Goal: Task Accomplishment & Management: Use online tool/utility

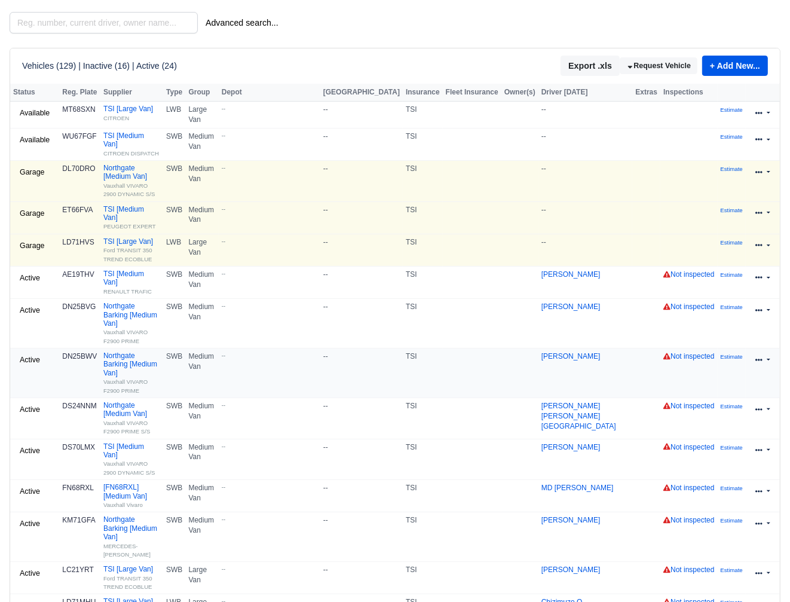
scroll to position [78, 0]
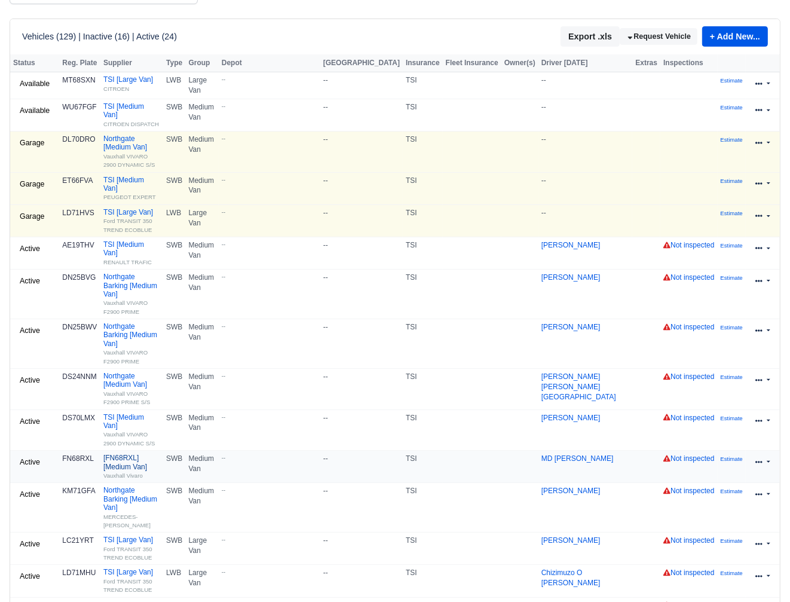
click at [127, 453] on link "[FN68RXL] [Medium Van] Vauxhall Vivaro" at bounding box center [131, 466] width 57 height 26
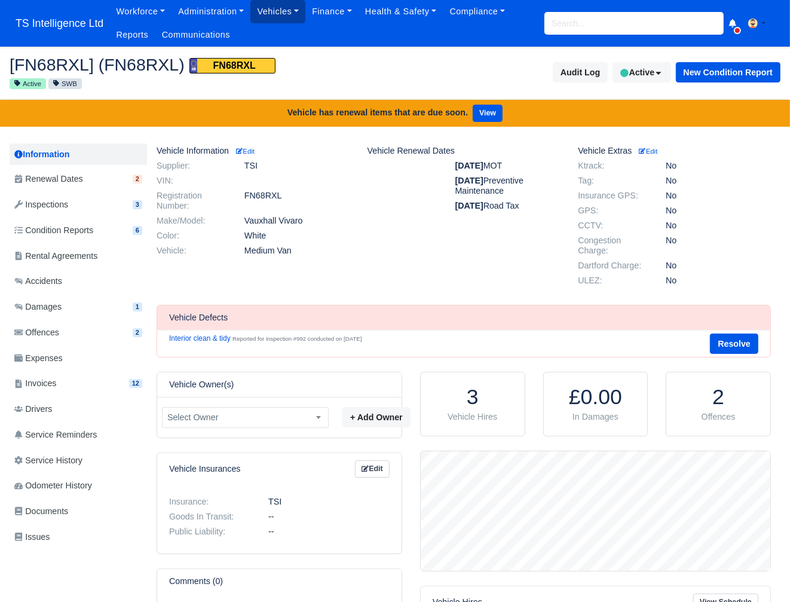
click at [281, 11] on link "Vehicles" at bounding box center [277, 11] width 55 height 23
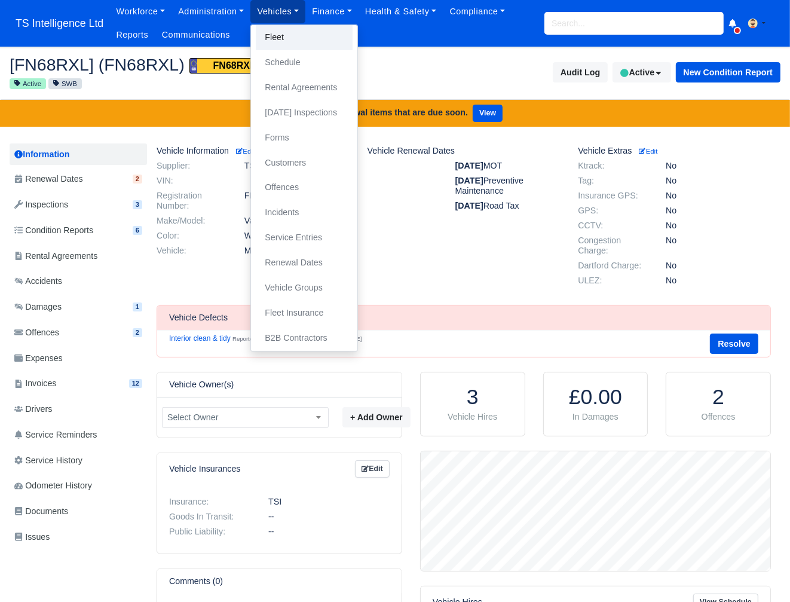
click at [277, 34] on link "Fleet" at bounding box center [304, 37] width 97 height 25
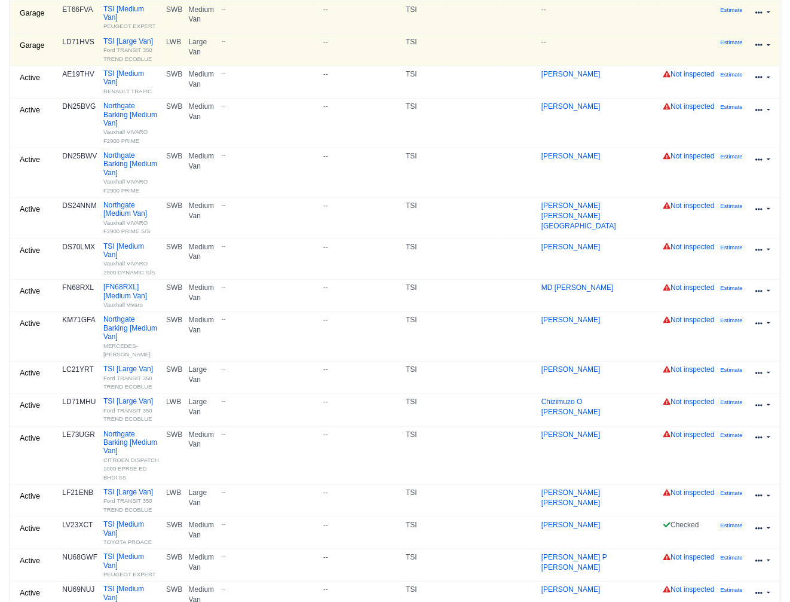
scroll to position [399, 0]
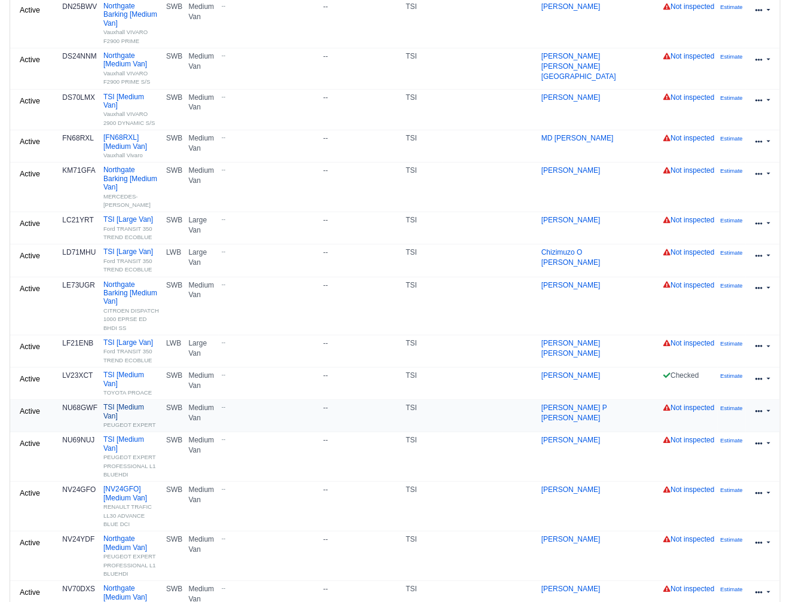
click at [120, 403] on link "TSI [Medium Van] PEUGEOT EXPERT" at bounding box center [131, 416] width 57 height 26
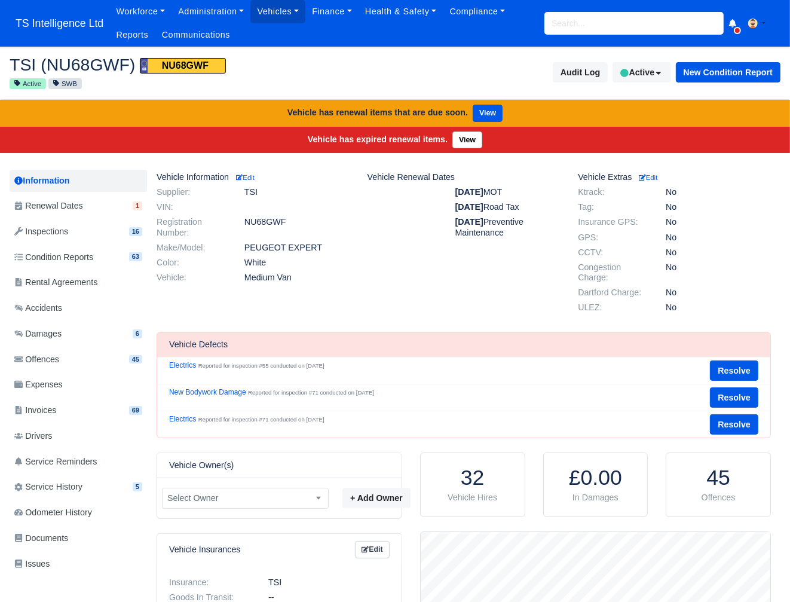
scroll to position [119, 349]
click at [87, 204] on link "Renewal Dates 1" at bounding box center [78, 205] width 137 height 23
click at [269, 13] on link "Vehicles" at bounding box center [277, 11] width 55 height 23
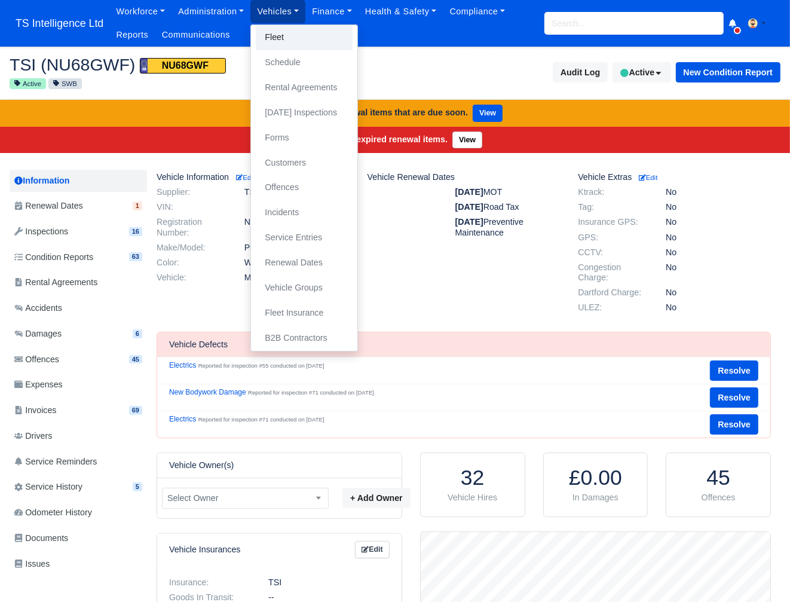
click at [272, 33] on link "Fleet" at bounding box center [304, 37] width 97 height 25
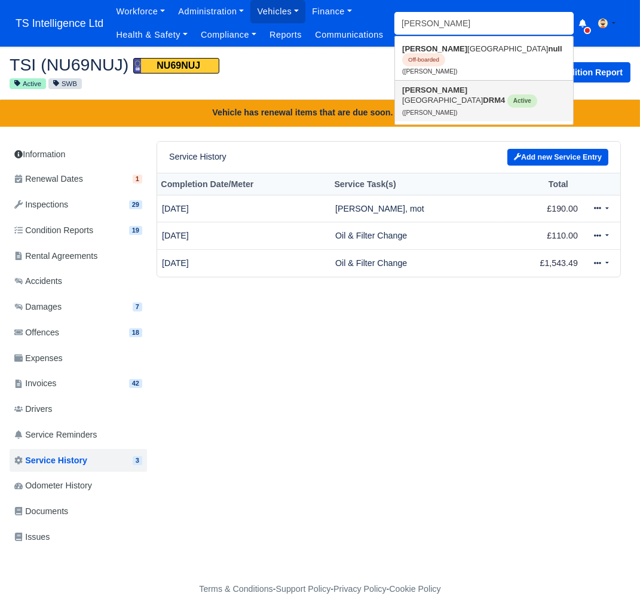
click at [423, 94] on strong "[PERSON_NAME]" at bounding box center [434, 89] width 65 height 9
type input "[PERSON_NAME]"
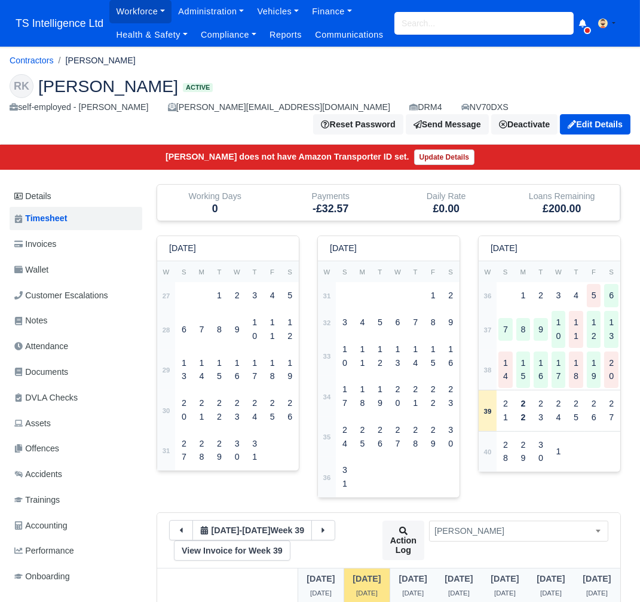
drag, startPoint x: 41, startPoint y: 109, endPoint x: 167, endPoint y: 111, distance: 126.1
click at [167, 98] on h2 "RK Ruben Kimbanzia Active" at bounding box center [320, 86] width 621 height 24
copy span "[PERSON_NAME]"
click at [59, 281] on link "Wallet" at bounding box center [76, 269] width 133 height 23
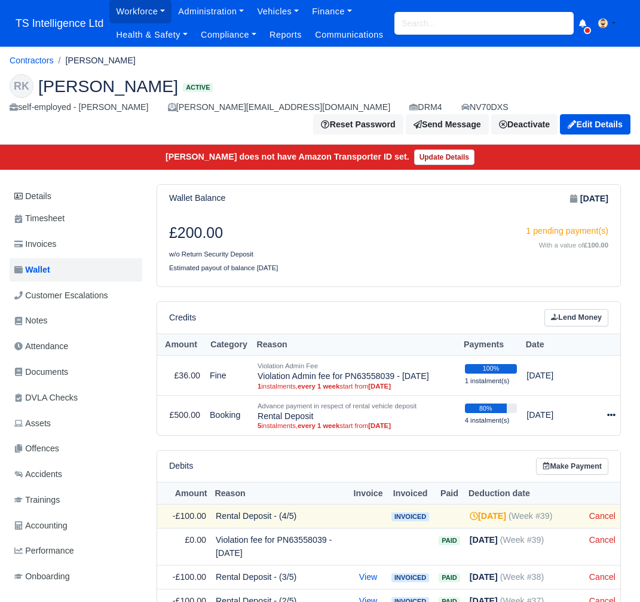
scroll to position [26, 0]
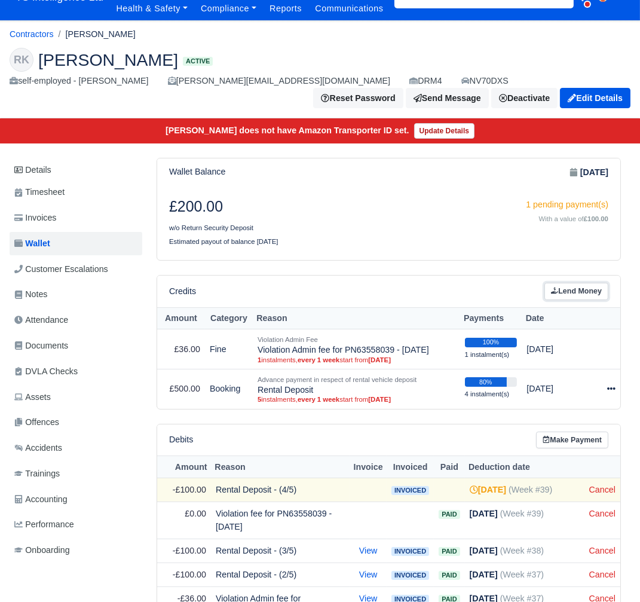
click at [581, 300] on link "Lend Money" at bounding box center [576, 291] width 64 height 17
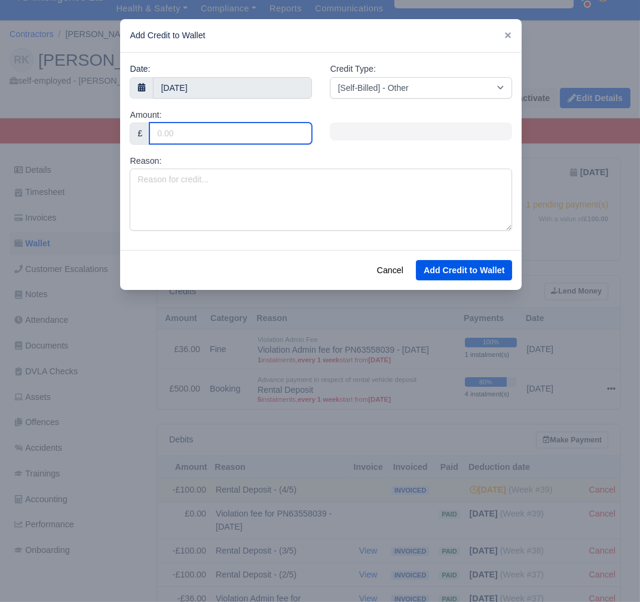
click at [204, 130] on input "Amount:" at bounding box center [230, 133] width 163 height 22
type input "3"
type input "42"
type input "420"
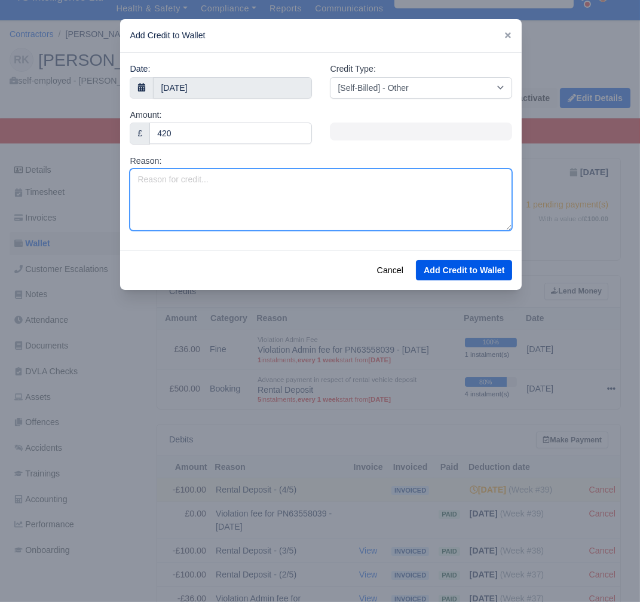
click at [175, 189] on textarea "Reason:" at bounding box center [321, 199] width 382 height 62
click at [222, 180] on textarea "Estimate 204 WU67~FGF" at bounding box center [321, 199] width 382 height 62
type textarea "Estimate 204 WU67FGF"
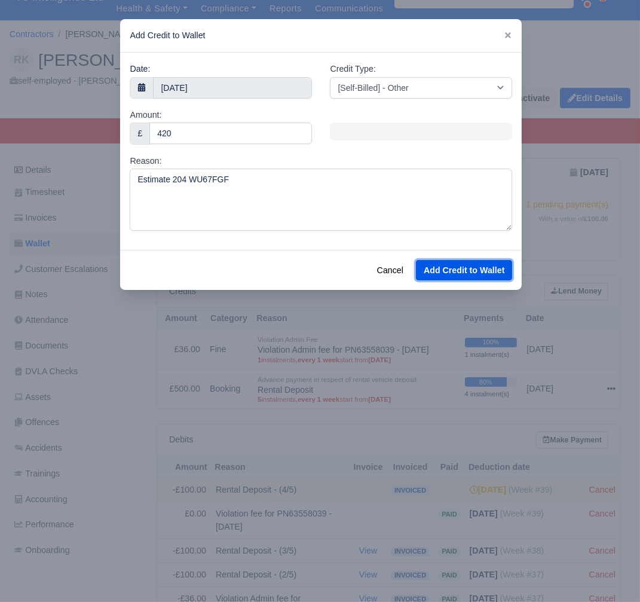
click at [462, 270] on button "Add Credit to Wallet" at bounding box center [464, 270] width 96 height 20
